Goal: Book appointment/travel/reservation

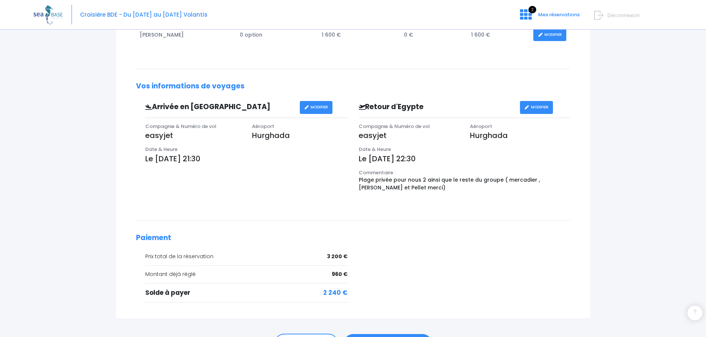
scroll to position [232, 0]
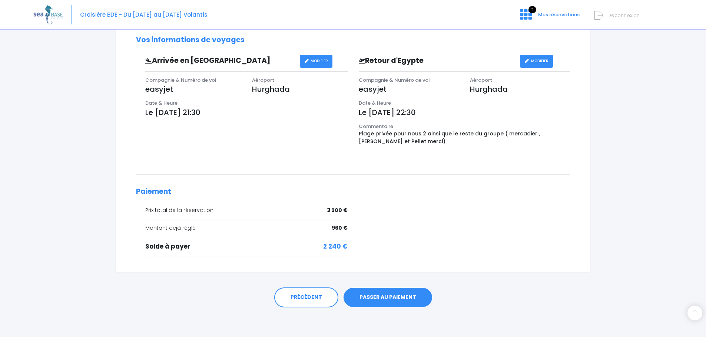
click at [379, 291] on link "PASSER AU PAIEMENT" at bounding box center [387, 297] width 89 height 19
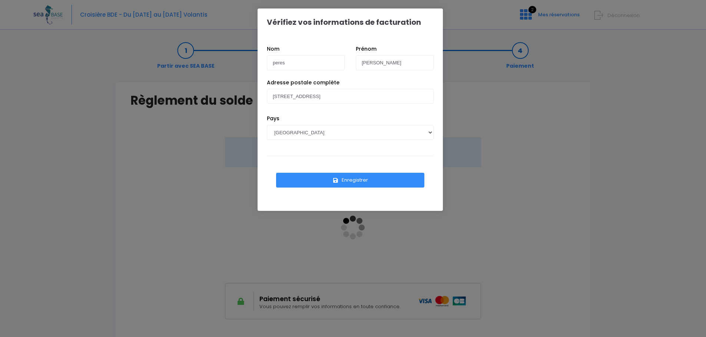
click at [347, 179] on button "Enregistrer" at bounding box center [350, 180] width 148 height 15
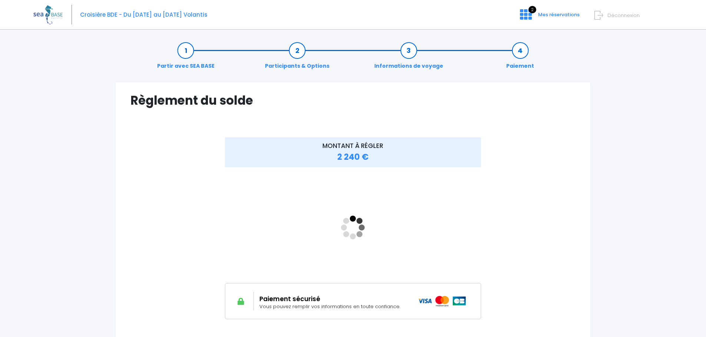
scroll to position [37, 0]
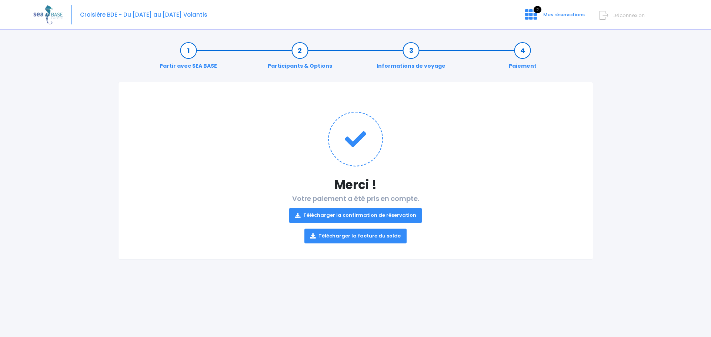
click at [376, 214] on link "Télécharger la confirmation de réservation" at bounding box center [355, 215] width 133 height 15
click at [328, 238] on link "Télécharger la facture du solde" at bounding box center [355, 236] width 102 height 15
click at [547, 15] on span "Mes réservations" at bounding box center [563, 14] width 41 height 7
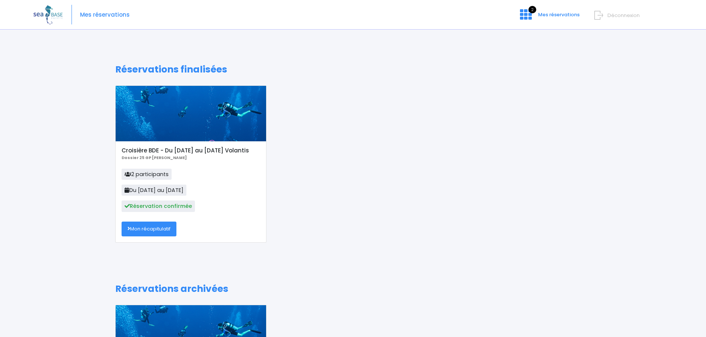
click at [152, 227] on link "Mon récapitulatif" at bounding box center [149, 229] width 55 height 15
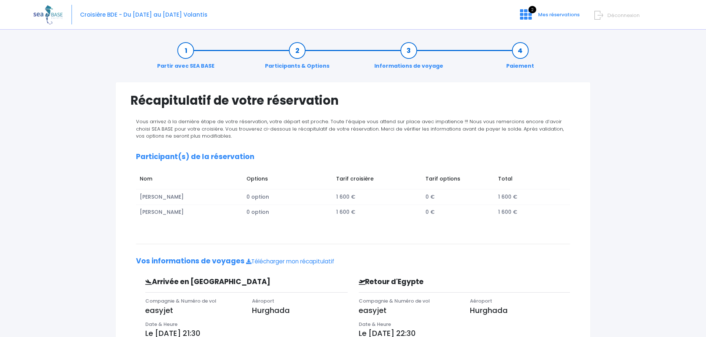
click at [405, 54] on link "Informations de voyage" at bounding box center [408, 58] width 76 height 23
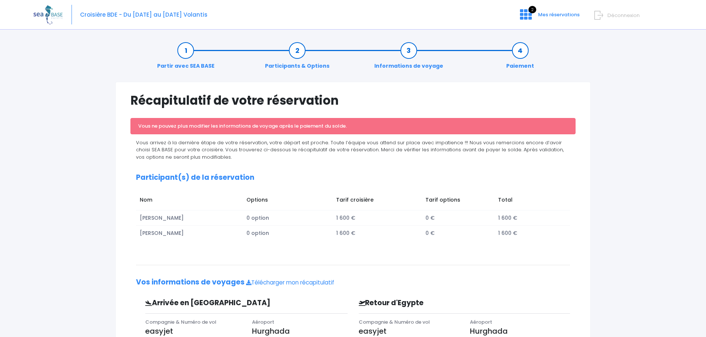
click at [288, 67] on link "Participants & Options" at bounding box center [297, 58] width 72 height 23
click at [288, 65] on link "Participants & Options" at bounding box center [297, 58] width 72 height 23
click at [548, 16] on span "Mes réservations" at bounding box center [558, 14] width 41 height 7
